Goal: Task Accomplishment & Management: Use online tool/utility

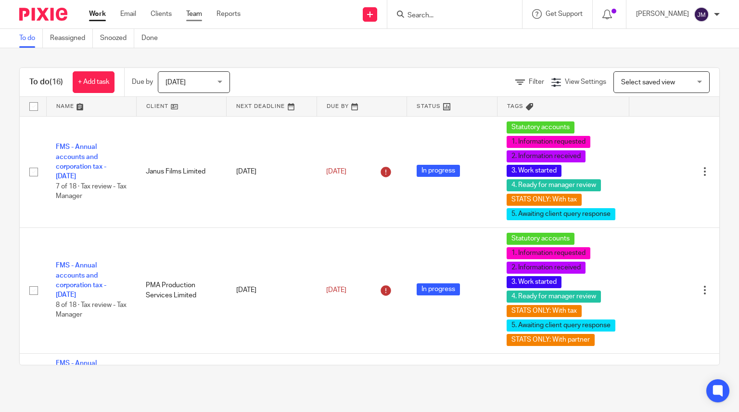
click at [192, 15] on link "Team" at bounding box center [194, 14] width 16 height 10
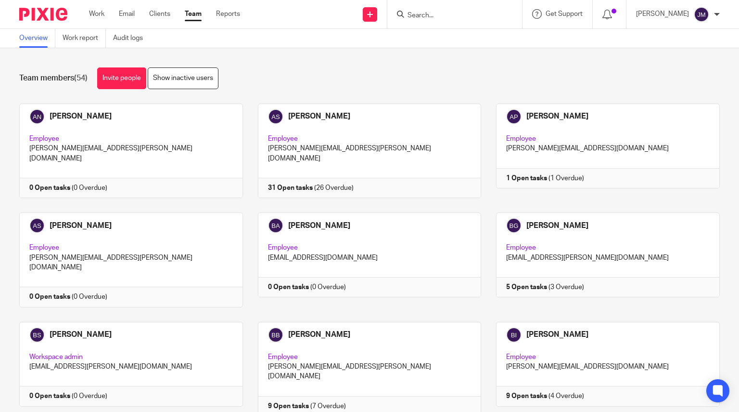
scroll to position [779, 0]
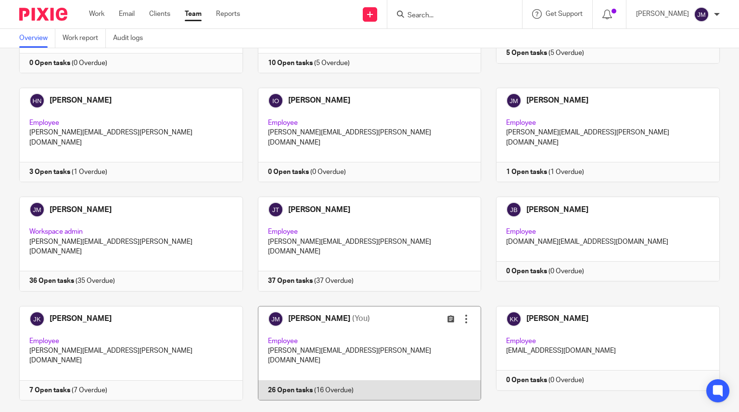
click at [327, 306] on link at bounding box center [362, 353] width 239 height 94
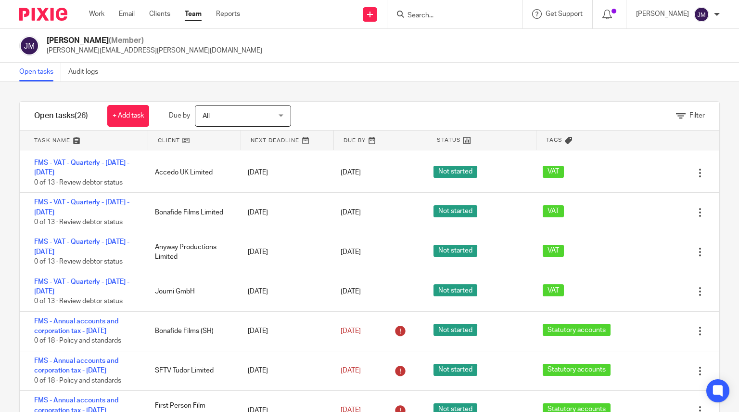
scroll to position [238, 0]
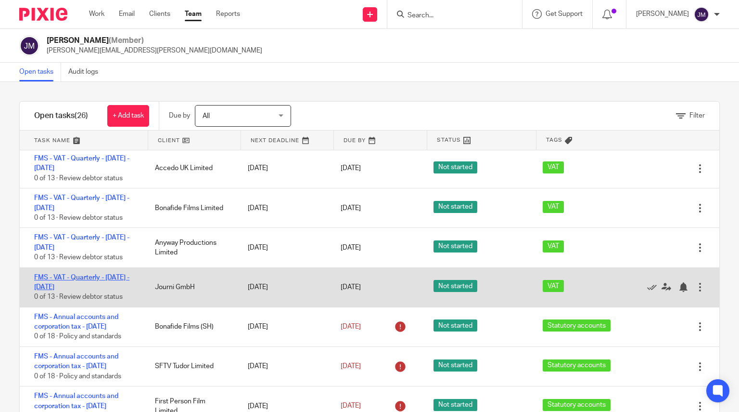
click at [101, 277] on link "FMS - VAT - Quarterly - [DATE] - [DATE]" at bounding box center [81, 282] width 95 height 16
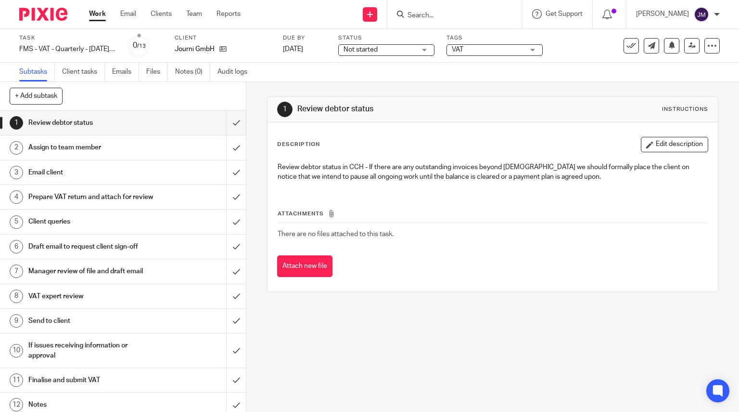
click at [69, 296] on link "8 VAT expert review" at bounding box center [113, 296] width 226 height 24
